Goal: Transaction & Acquisition: Subscribe to service/newsletter

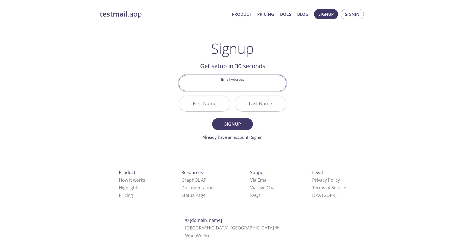
click at [260, 12] on link "Pricing" at bounding box center [265, 14] width 17 height 7
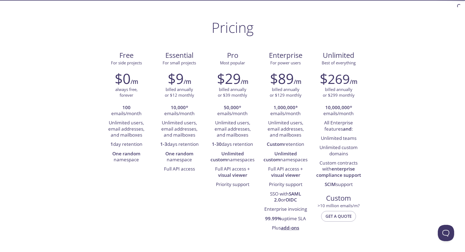
scroll to position [22, 0]
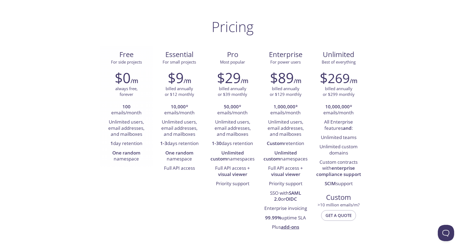
click at [133, 109] on li "100 emails/month" at bounding box center [126, 109] width 45 height 15
click at [130, 127] on li "Unlimited users, email addresses, and mailboxes" at bounding box center [126, 128] width 45 height 21
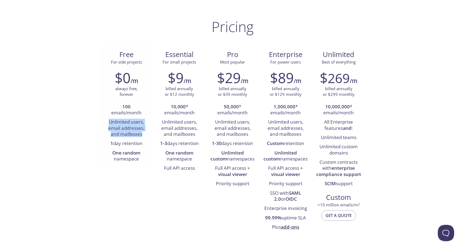
click at [130, 127] on li "Unlimited users, email addresses, and mailboxes" at bounding box center [126, 128] width 45 height 21
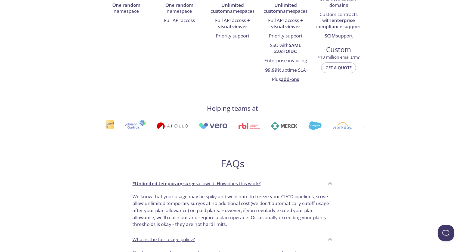
click at [148, 127] on img at bounding box center [163, 126] width 31 height 8
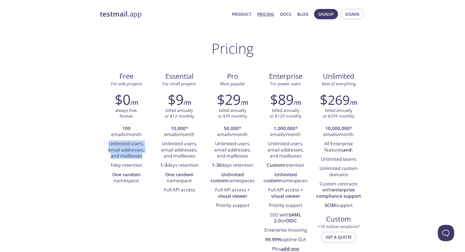
scroll to position [0, 0]
